Goal: Task Accomplishment & Management: Complete application form

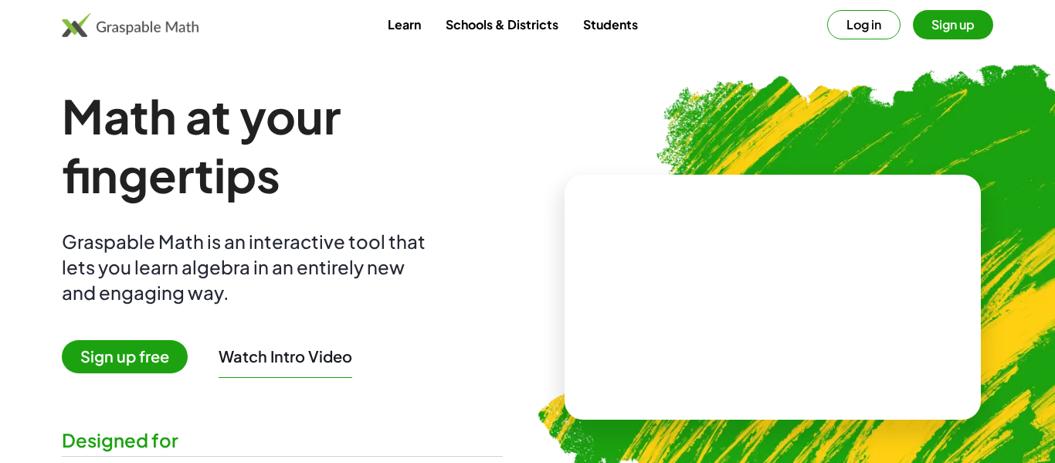
click at [845, 23] on button "Log in" at bounding box center [863, 24] width 73 height 29
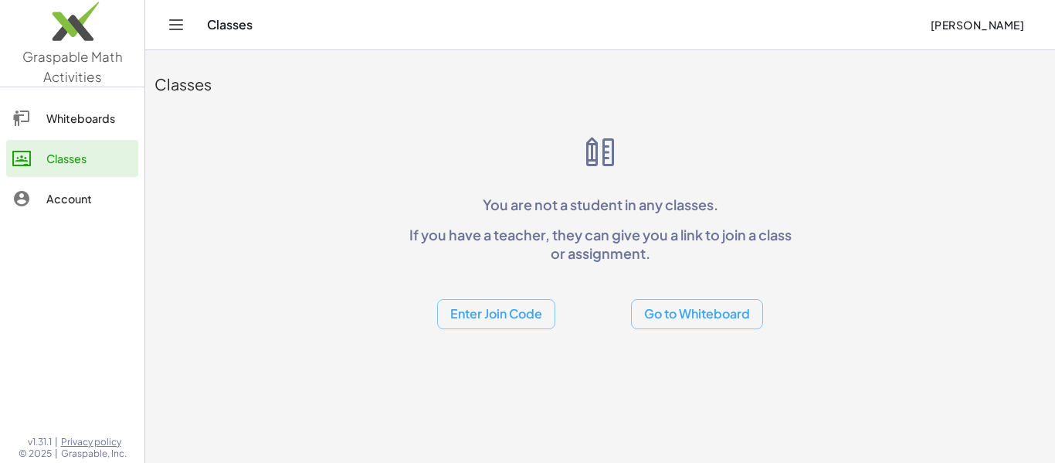
click at [519, 311] on button "Enter Join Code" at bounding box center [496, 314] width 118 height 30
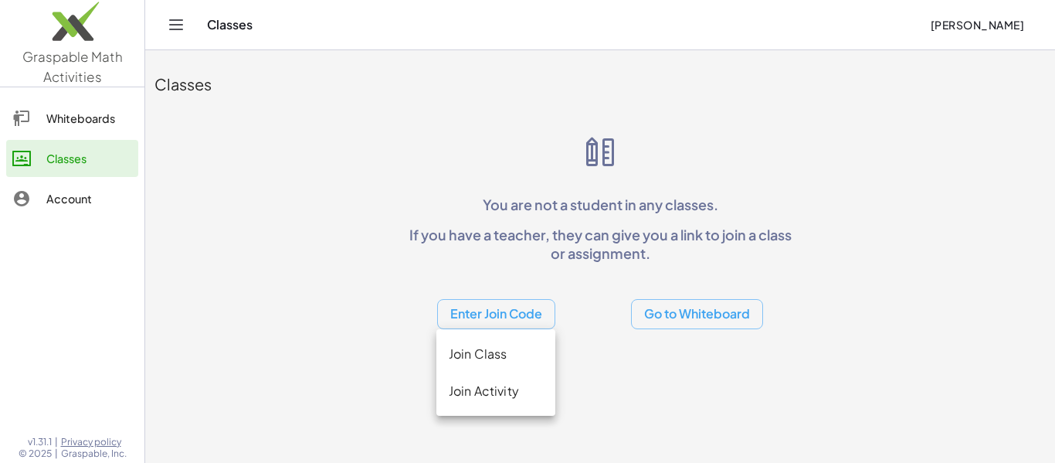
click at [512, 364] on div "Join Class" at bounding box center [495, 353] width 119 height 37
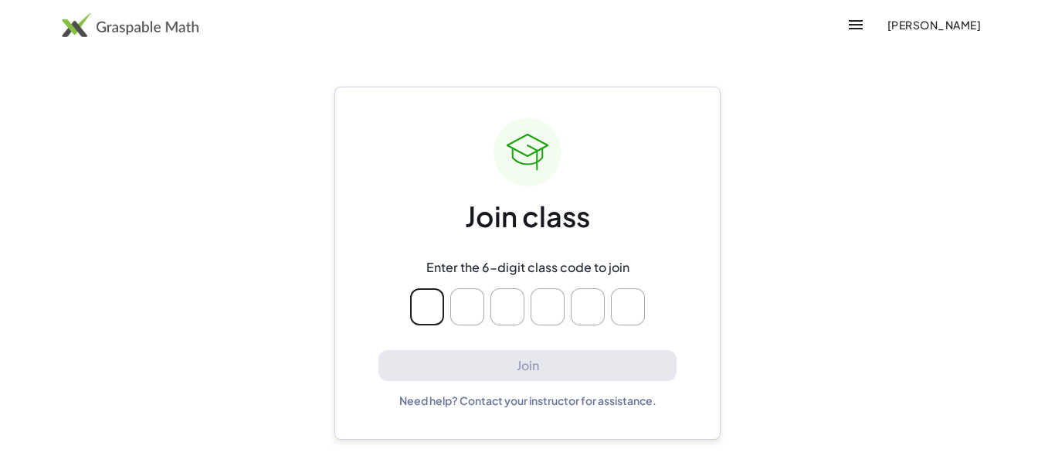
type input "*"
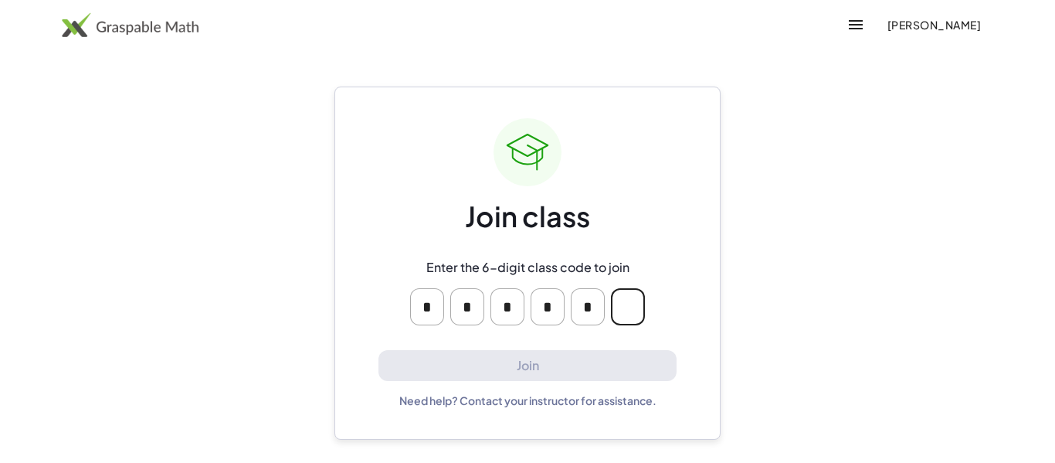
type input "*"
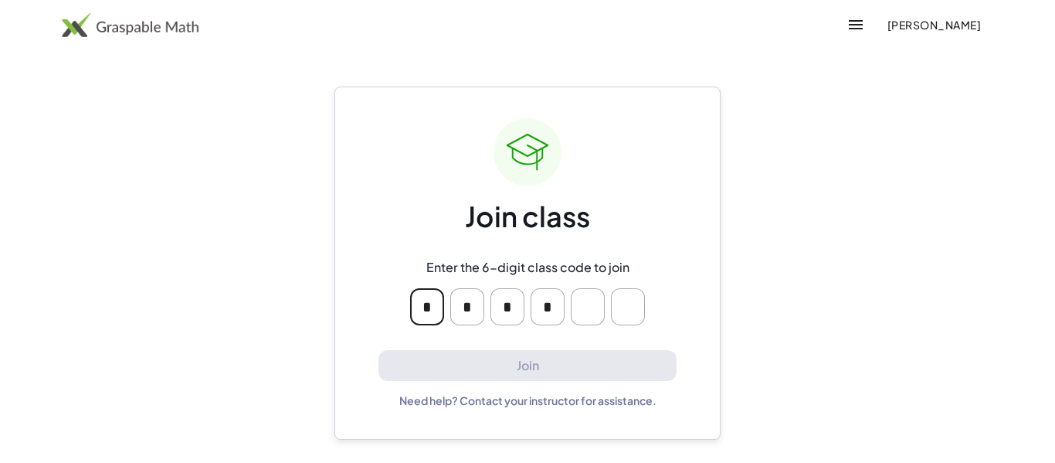
type input "*"
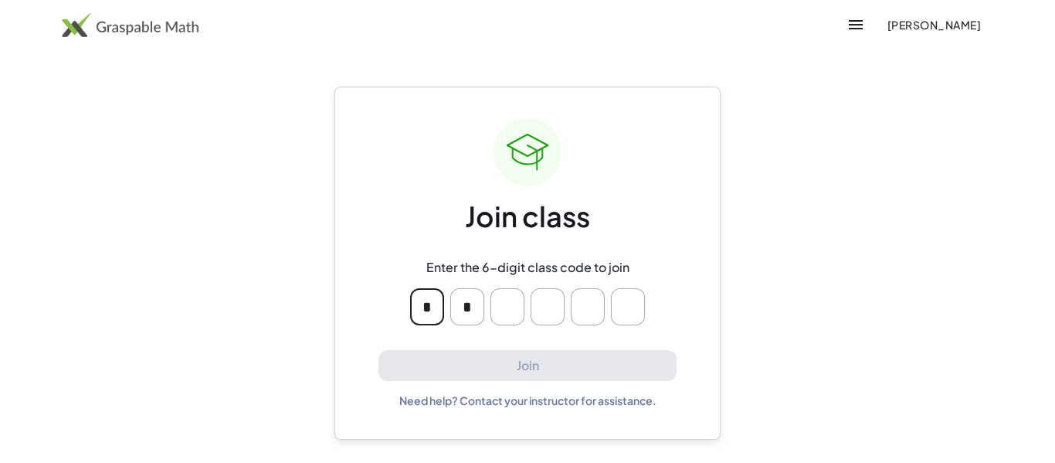
type input "*"
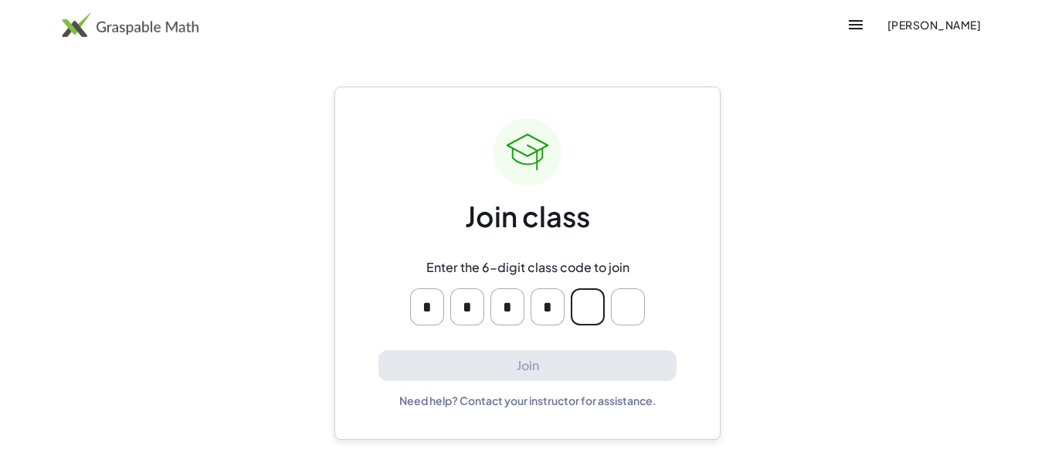
type input "*"
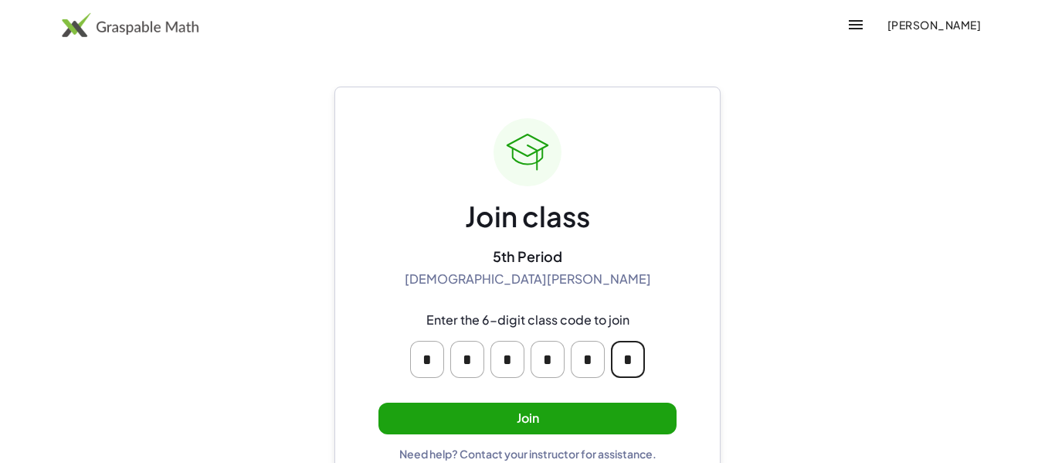
type input "*"
click at [642, 418] on button "Join" at bounding box center [527, 418] width 298 height 32
